Goal: Find contact information: Find contact information

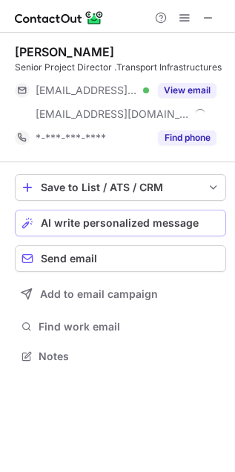
scroll to position [345, 235]
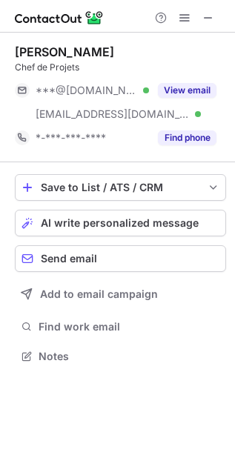
scroll to position [345, 235]
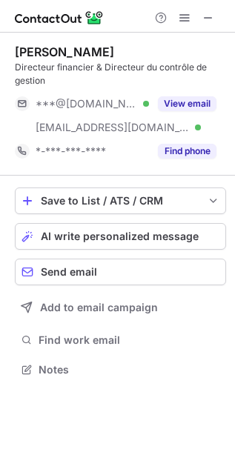
scroll to position [359, 235]
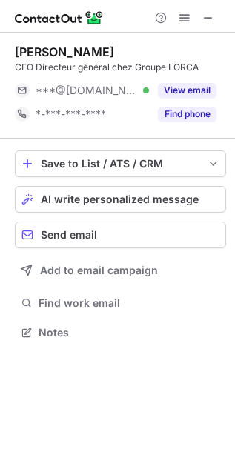
scroll to position [322, 235]
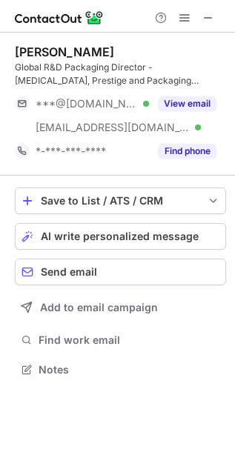
scroll to position [359, 235]
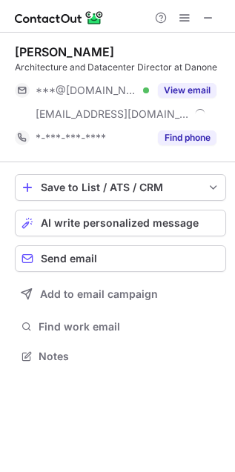
scroll to position [345, 235]
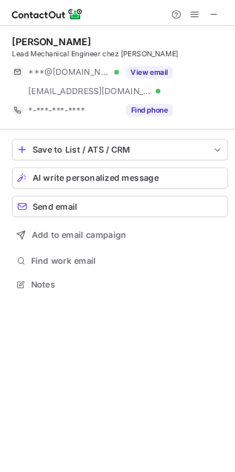
scroll to position [345, 235]
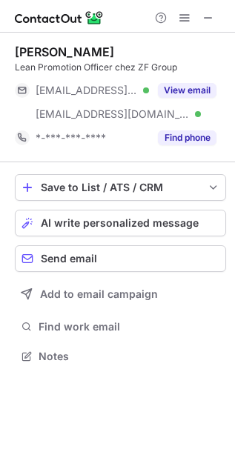
scroll to position [345, 235]
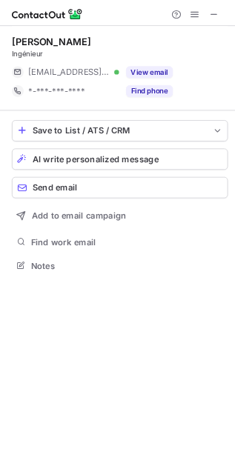
scroll to position [322, 235]
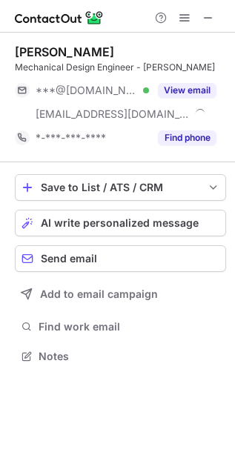
scroll to position [345, 235]
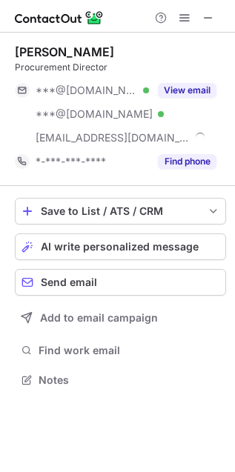
scroll to position [371, 235]
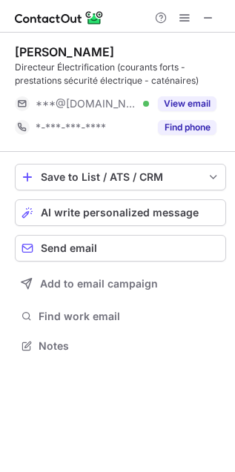
scroll to position [335, 235]
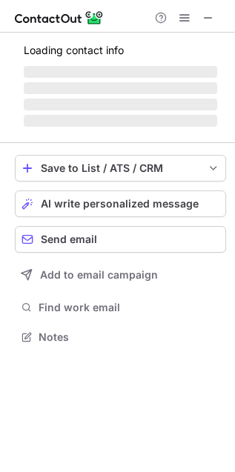
scroll to position [334, 235]
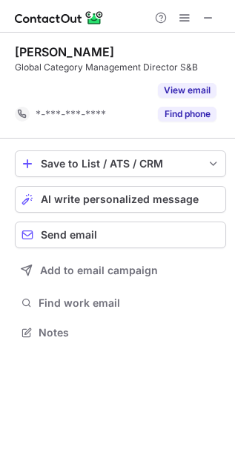
scroll to position [6, 7]
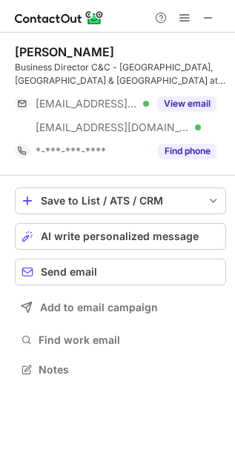
scroll to position [359, 235]
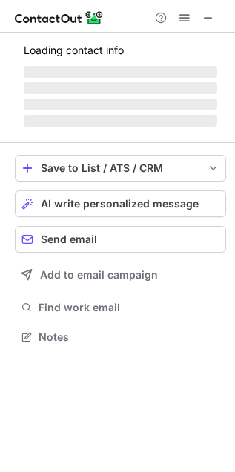
scroll to position [328, 235]
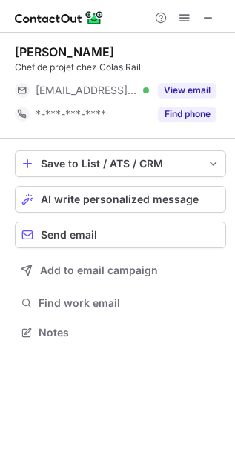
scroll to position [322, 235]
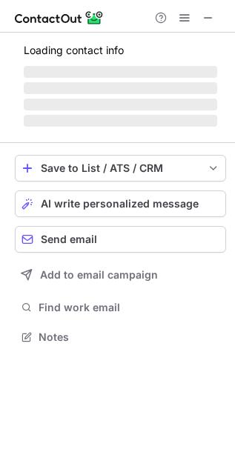
scroll to position [345, 235]
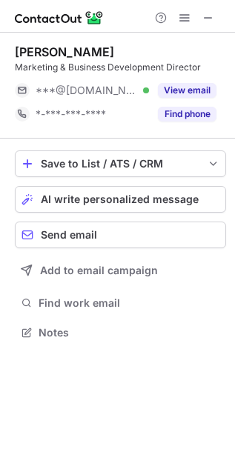
scroll to position [322, 235]
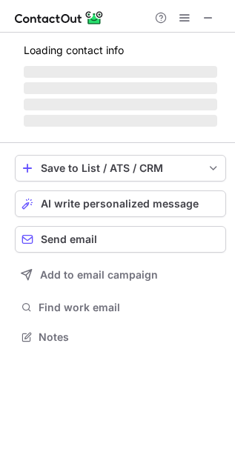
scroll to position [335, 235]
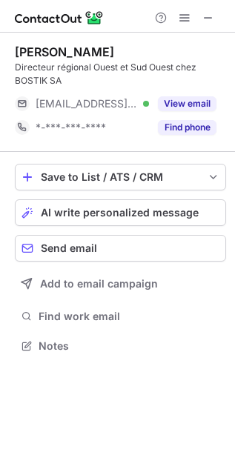
scroll to position [335, 235]
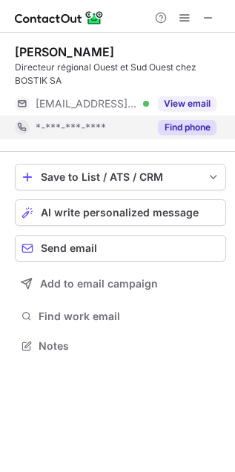
click at [176, 130] on button "Find phone" at bounding box center [187, 127] width 59 height 15
